Goal: Task Accomplishment & Management: Manage account settings

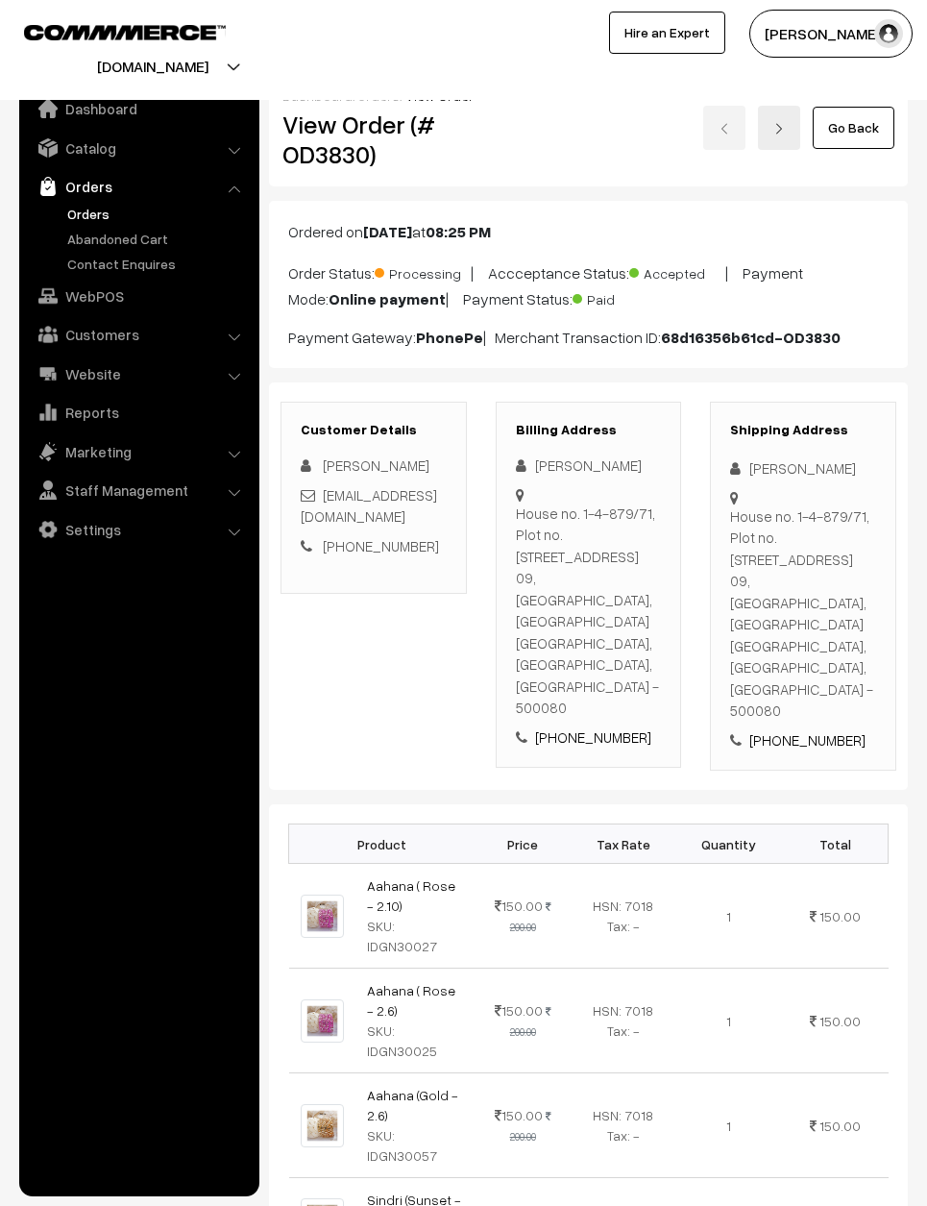
click at [849, 108] on link "Go Back" at bounding box center [854, 128] width 82 height 42
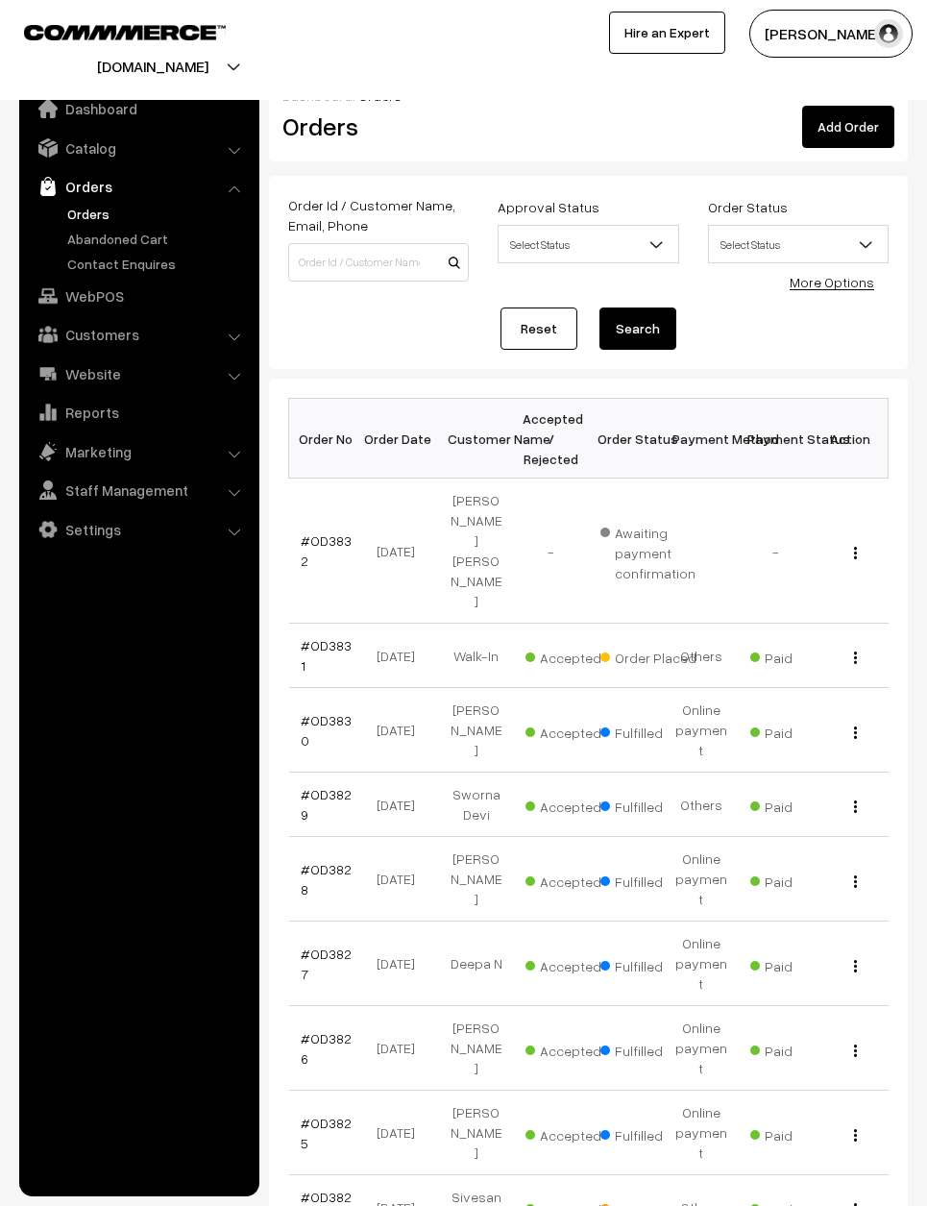
click at [324, 637] on link "#OD3831" at bounding box center [326, 655] width 51 height 37
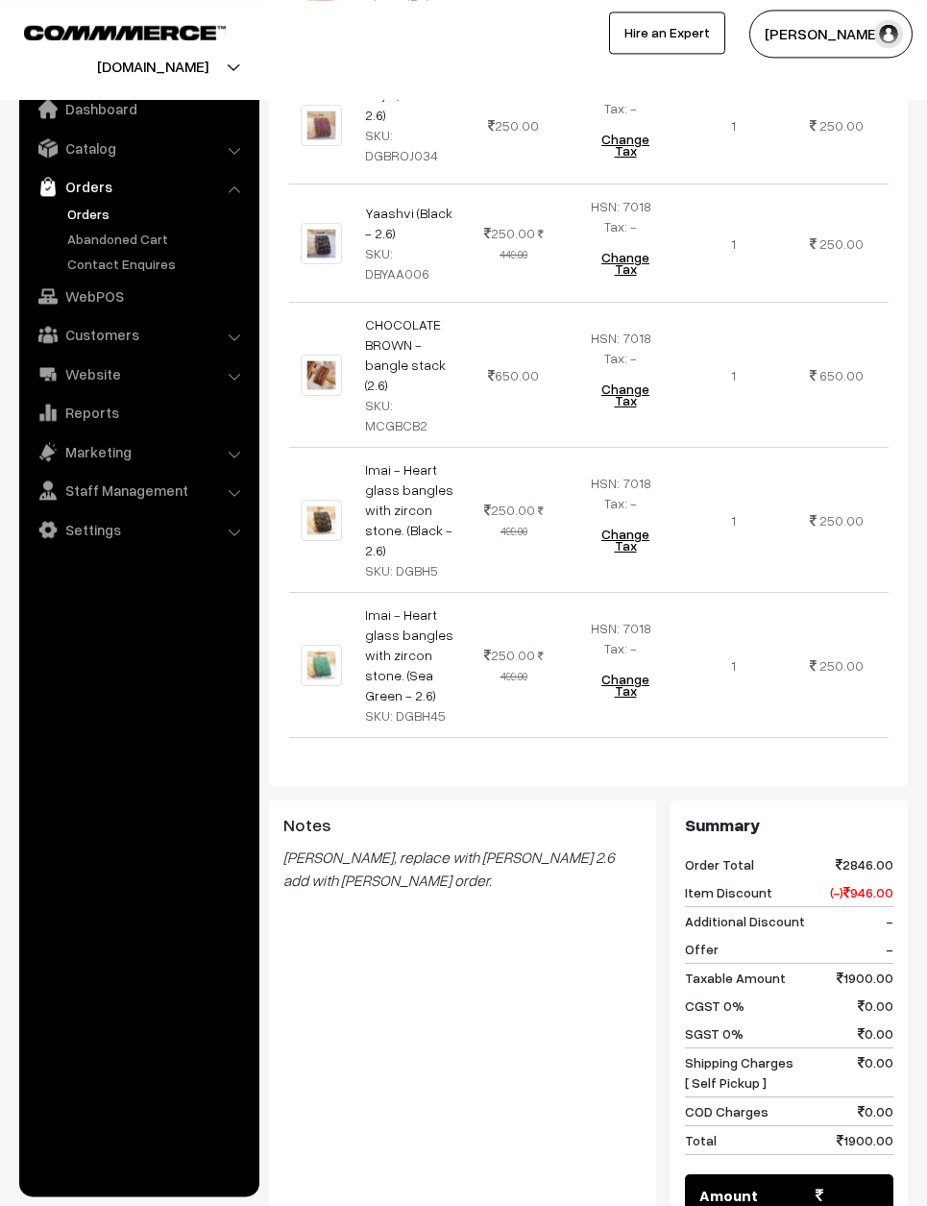
scroll to position [924, 0]
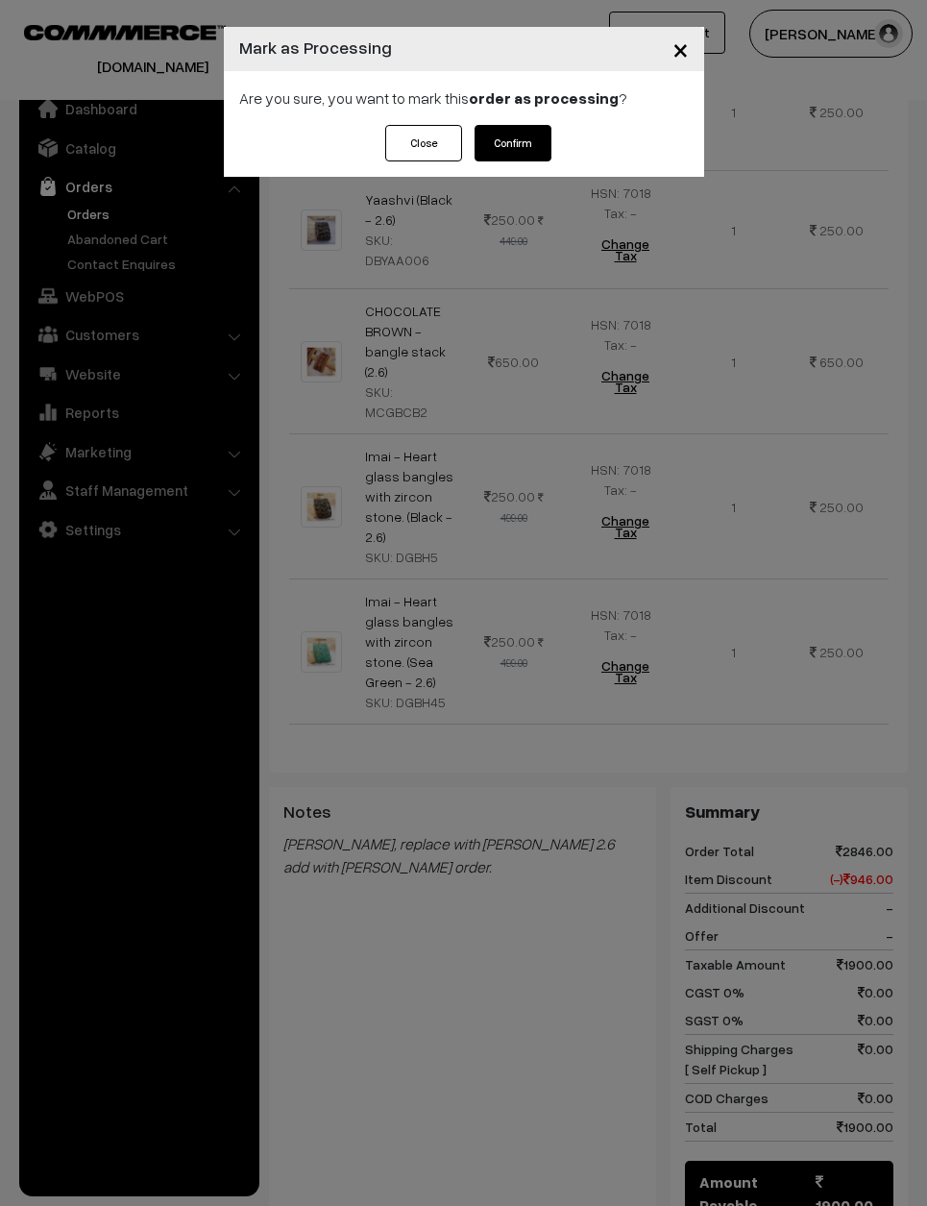
click at [528, 149] on button "Confirm" at bounding box center [513, 143] width 77 height 37
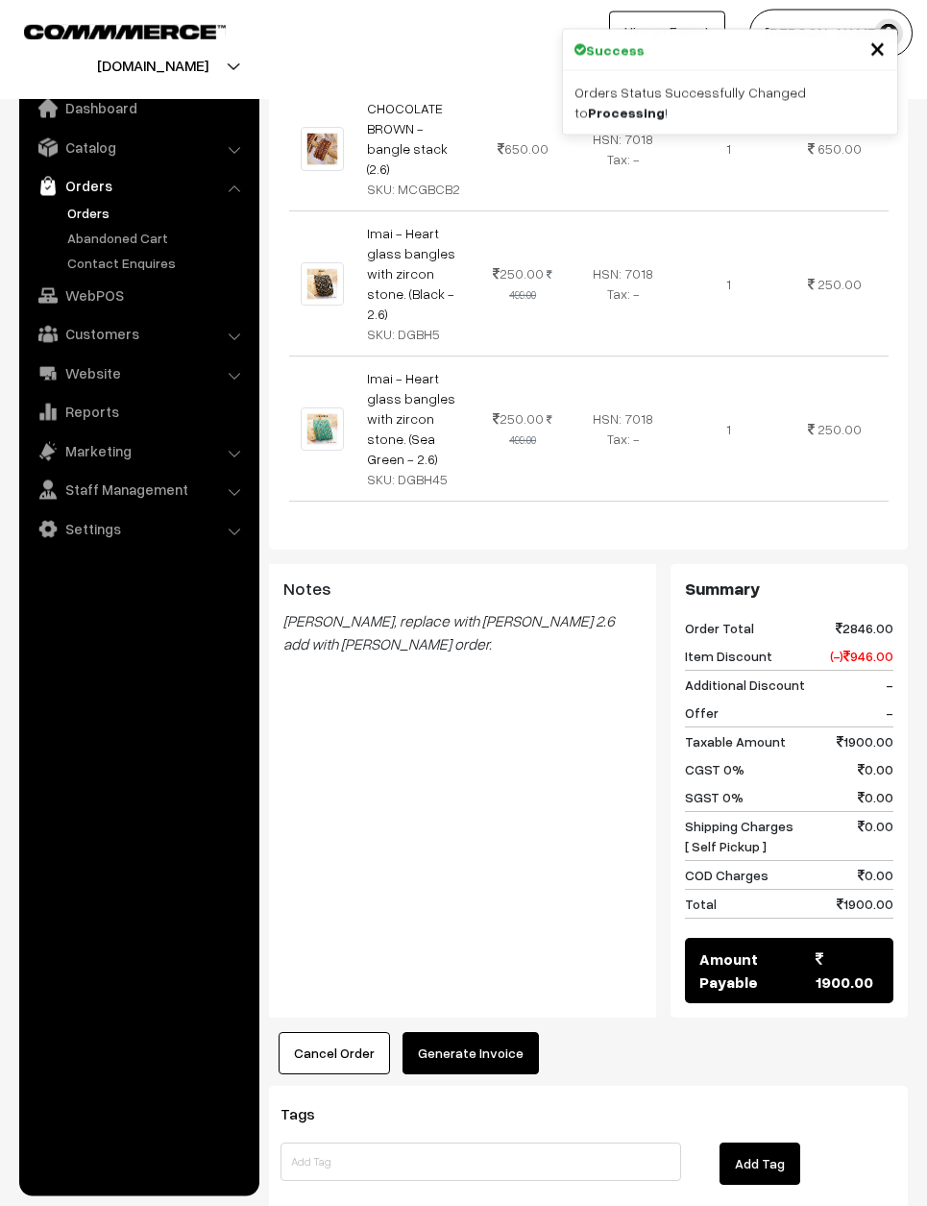
scroll to position [1080, 0]
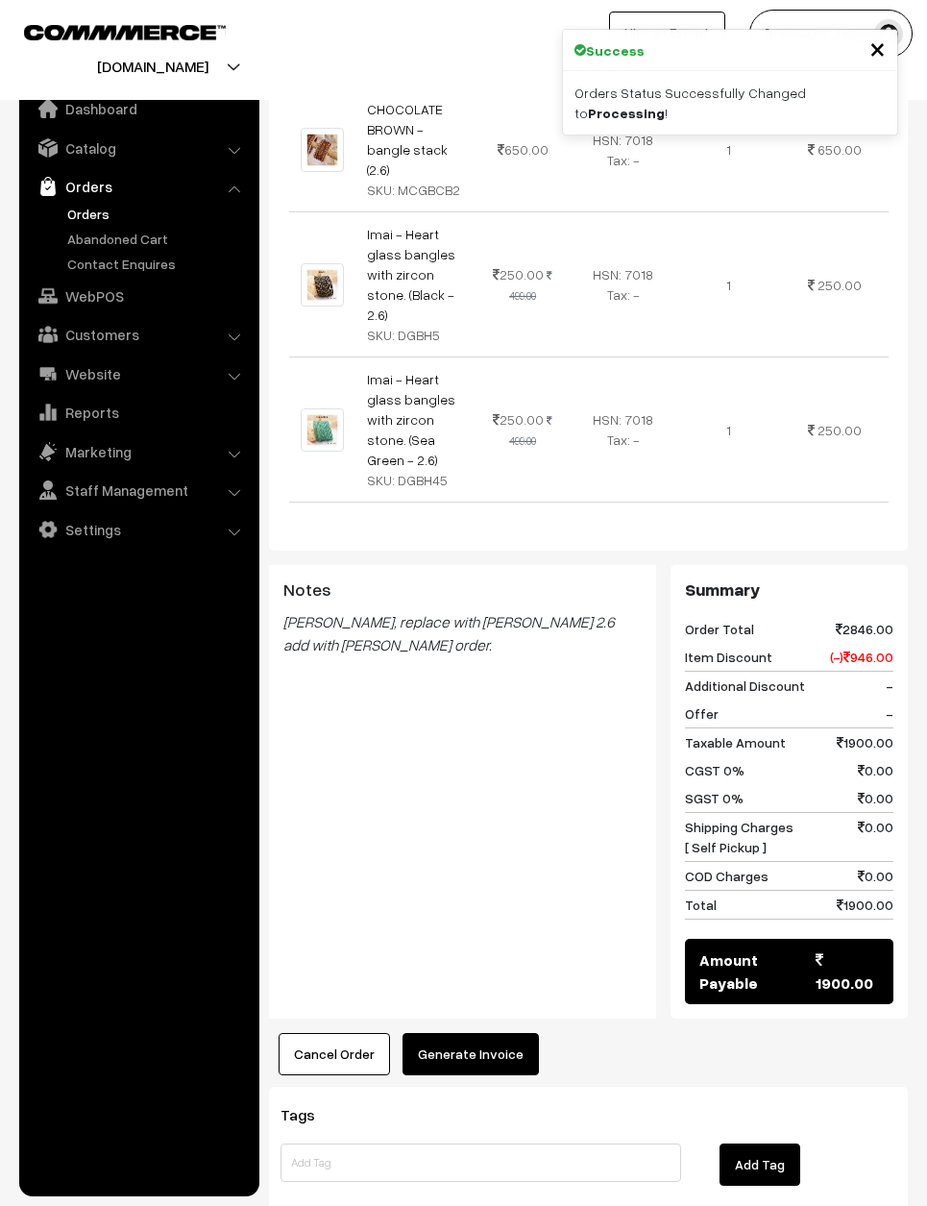
click at [500, 1033] on button "Generate Invoice" at bounding box center [470, 1054] width 136 height 42
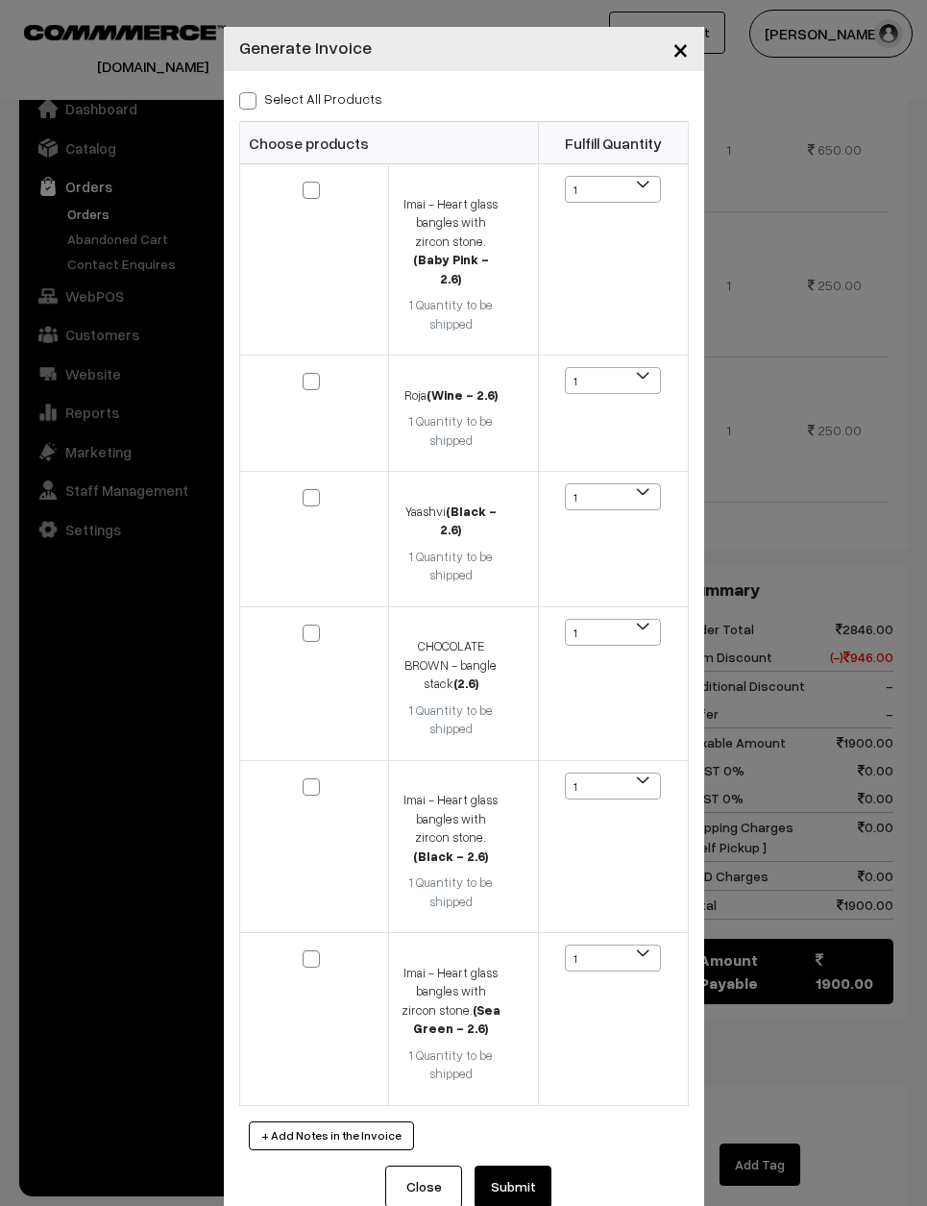
click at [240, 94] on span at bounding box center [247, 100] width 17 height 17
click at [240, 94] on input "Select All Products" at bounding box center [245, 97] width 12 height 12
checkbox input "true"
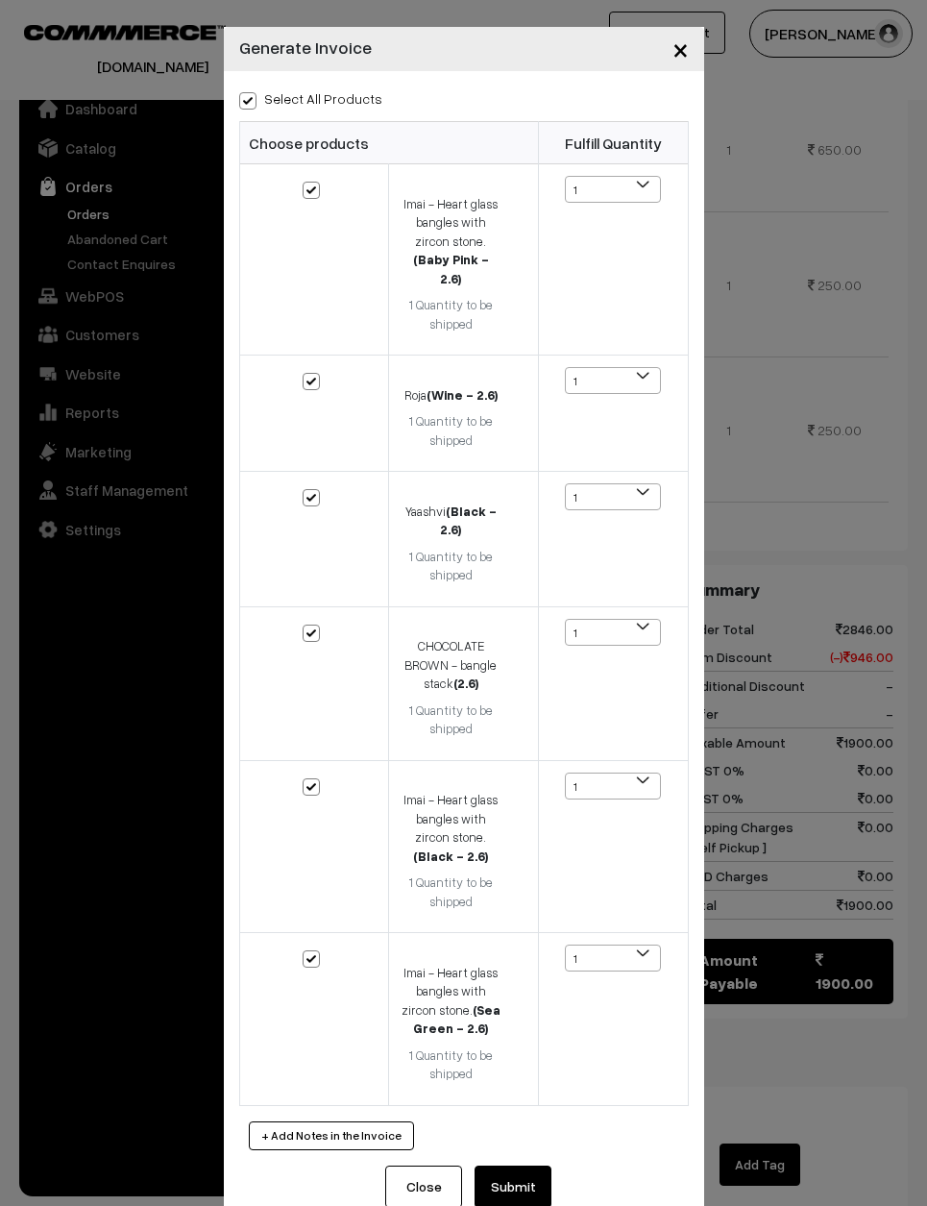
checkbox input "true"
click at [530, 1165] on button "Submit" at bounding box center [513, 1186] width 77 height 42
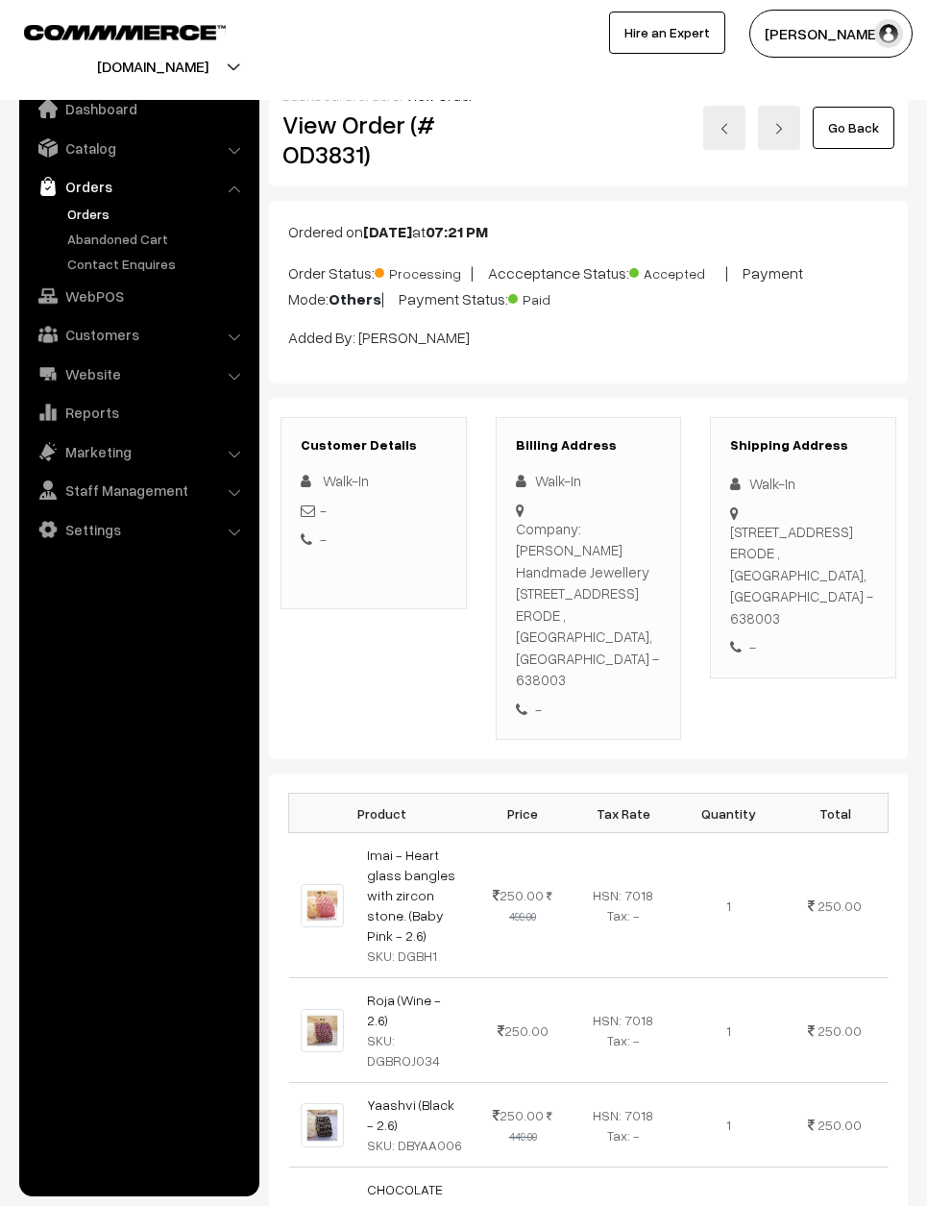
scroll to position [1156, 0]
